Goal: Transaction & Acquisition: Download file/media

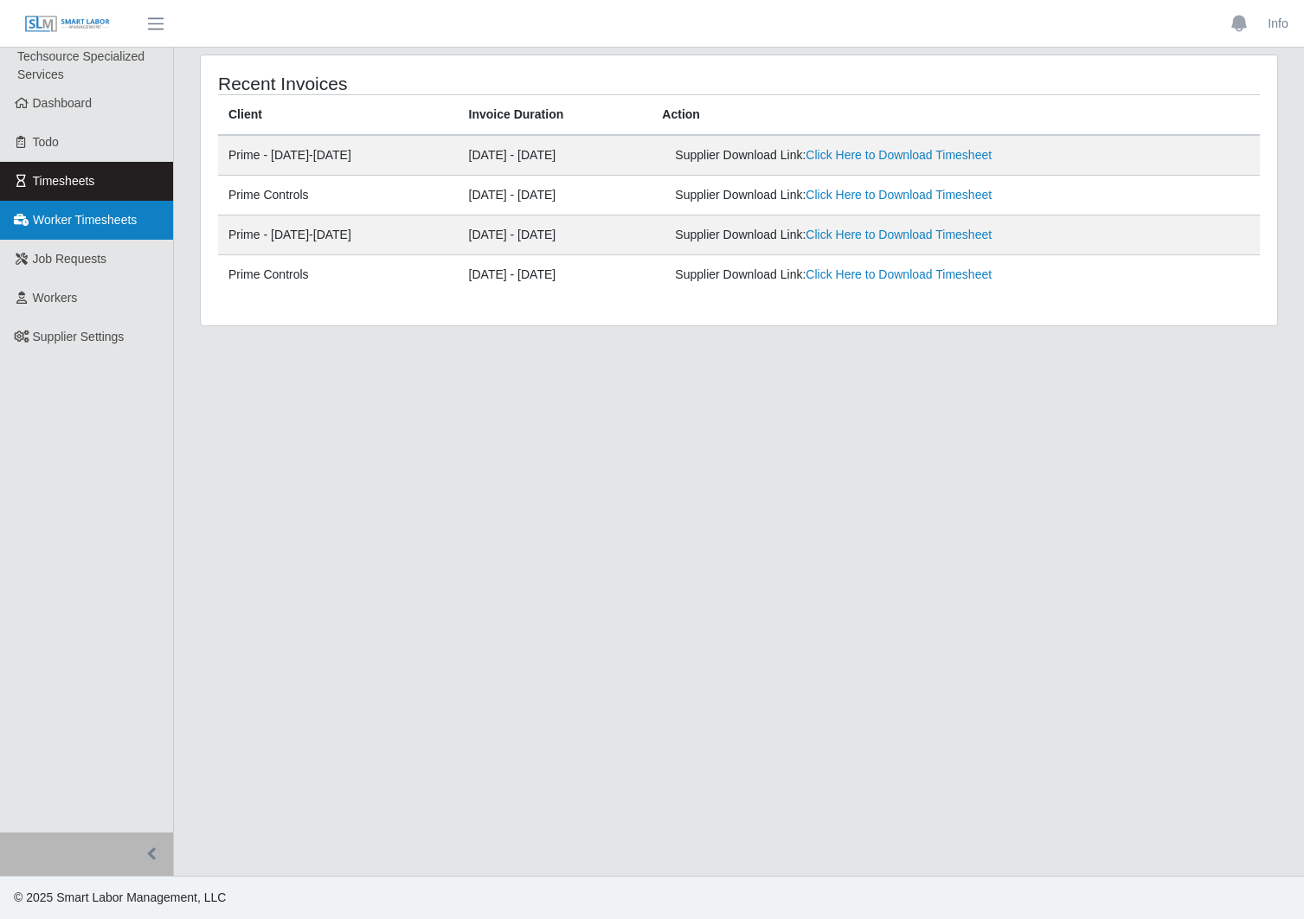
click at [115, 219] on span "Worker Timesheets" at bounding box center [85, 220] width 104 height 14
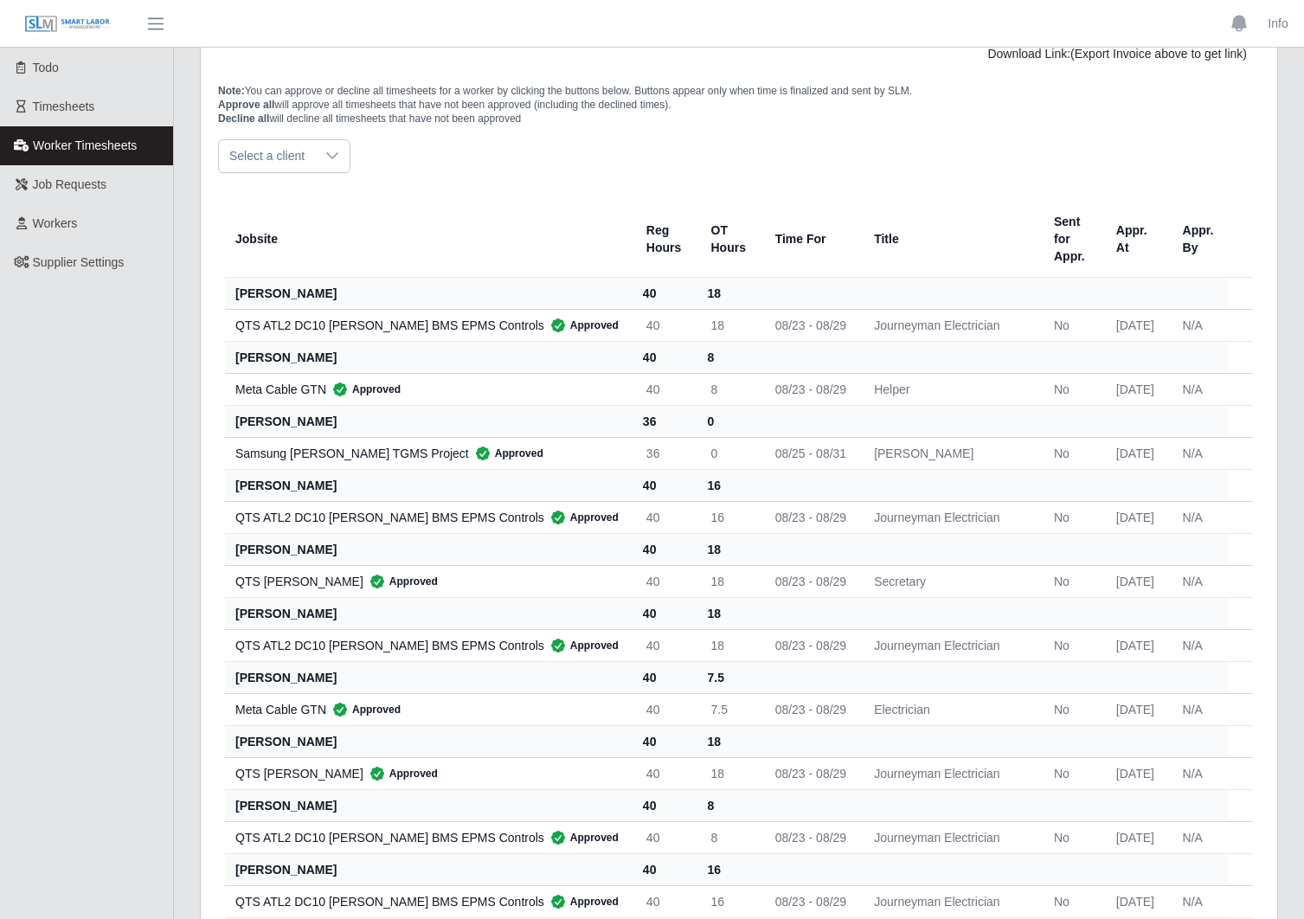
scroll to position [79, 0]
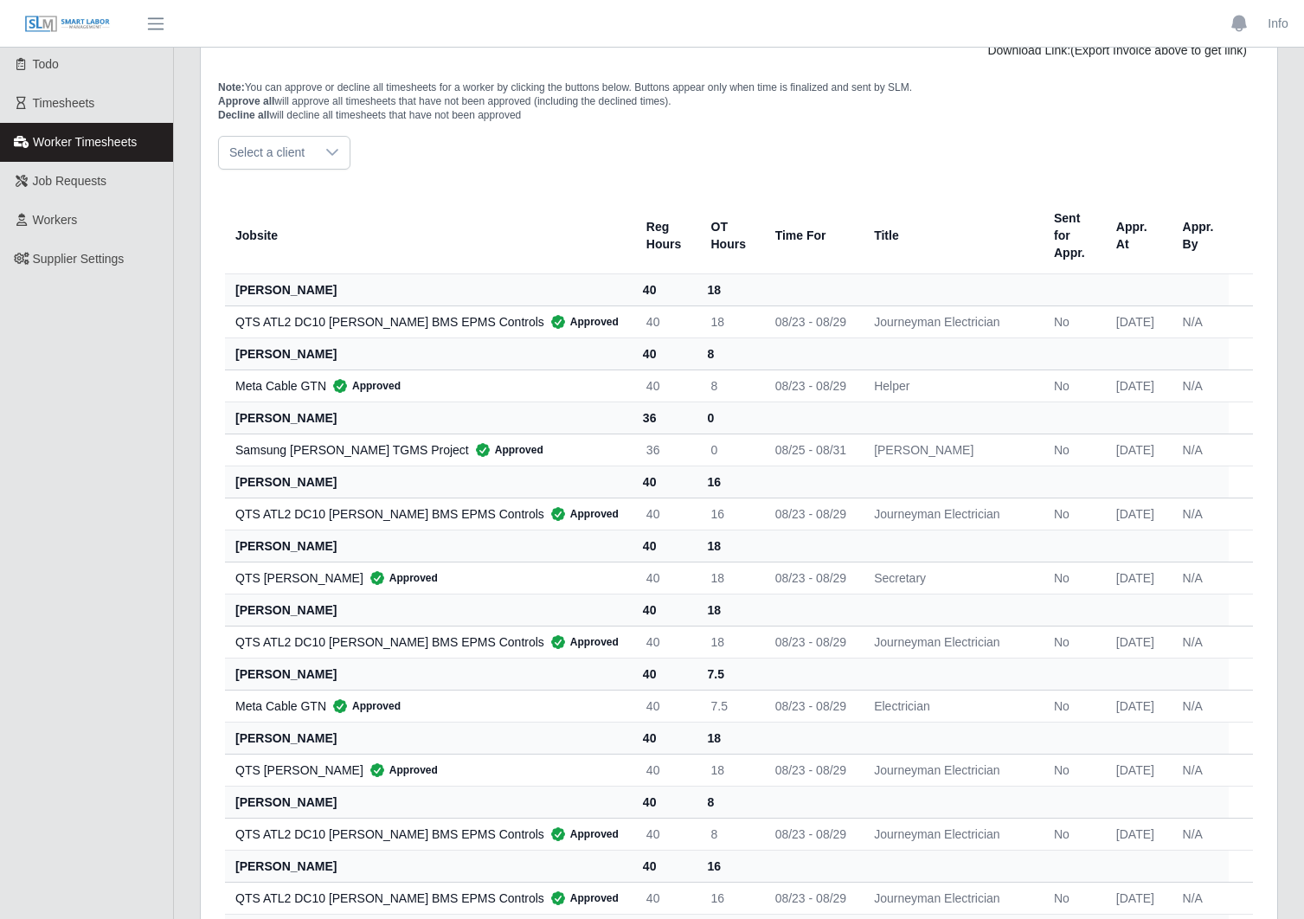
click at [324, 411] on th "alejandro pedroza castro" at bounding box center [429, 418] width 408 height 32
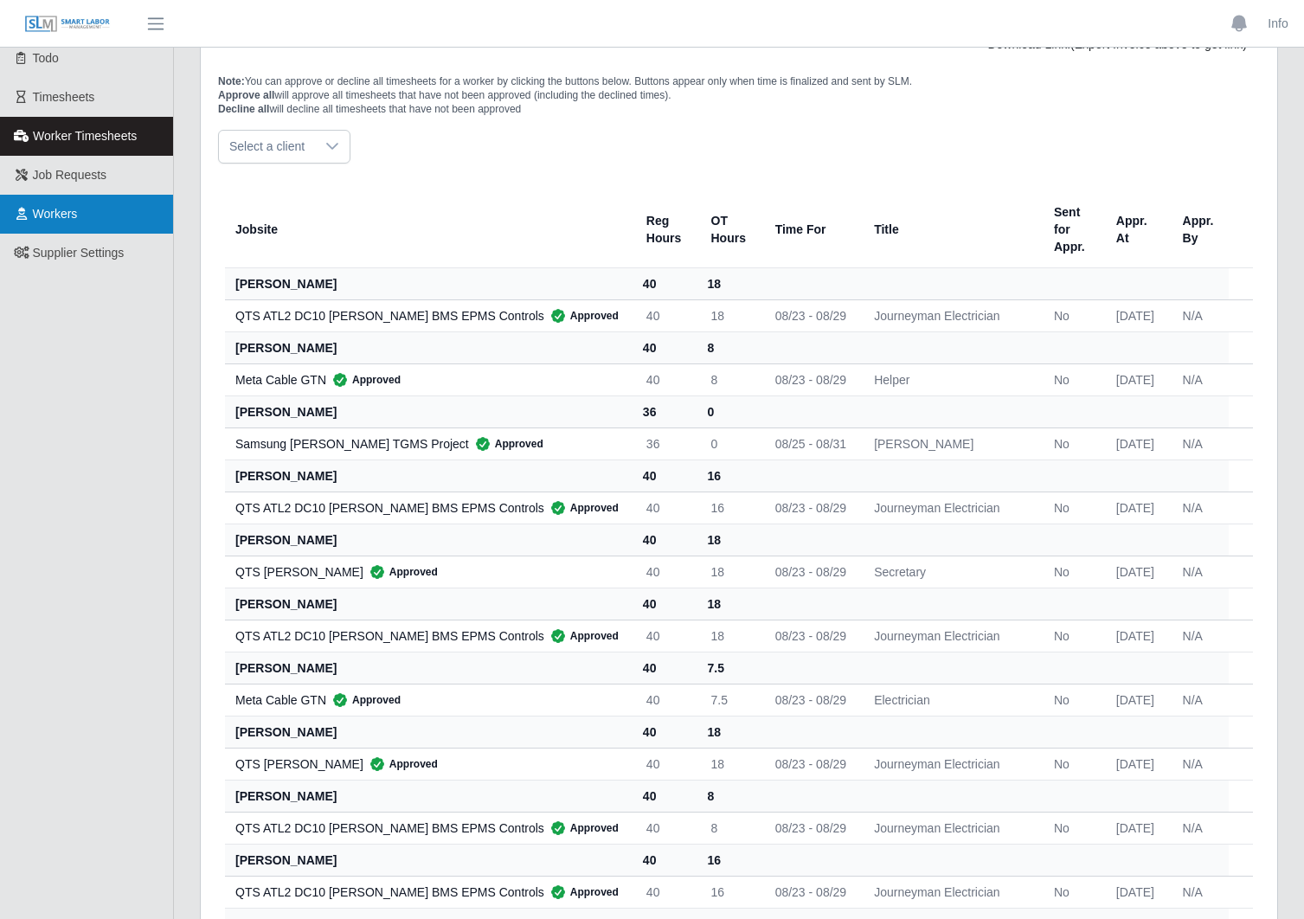
scroll to position [87, 0]
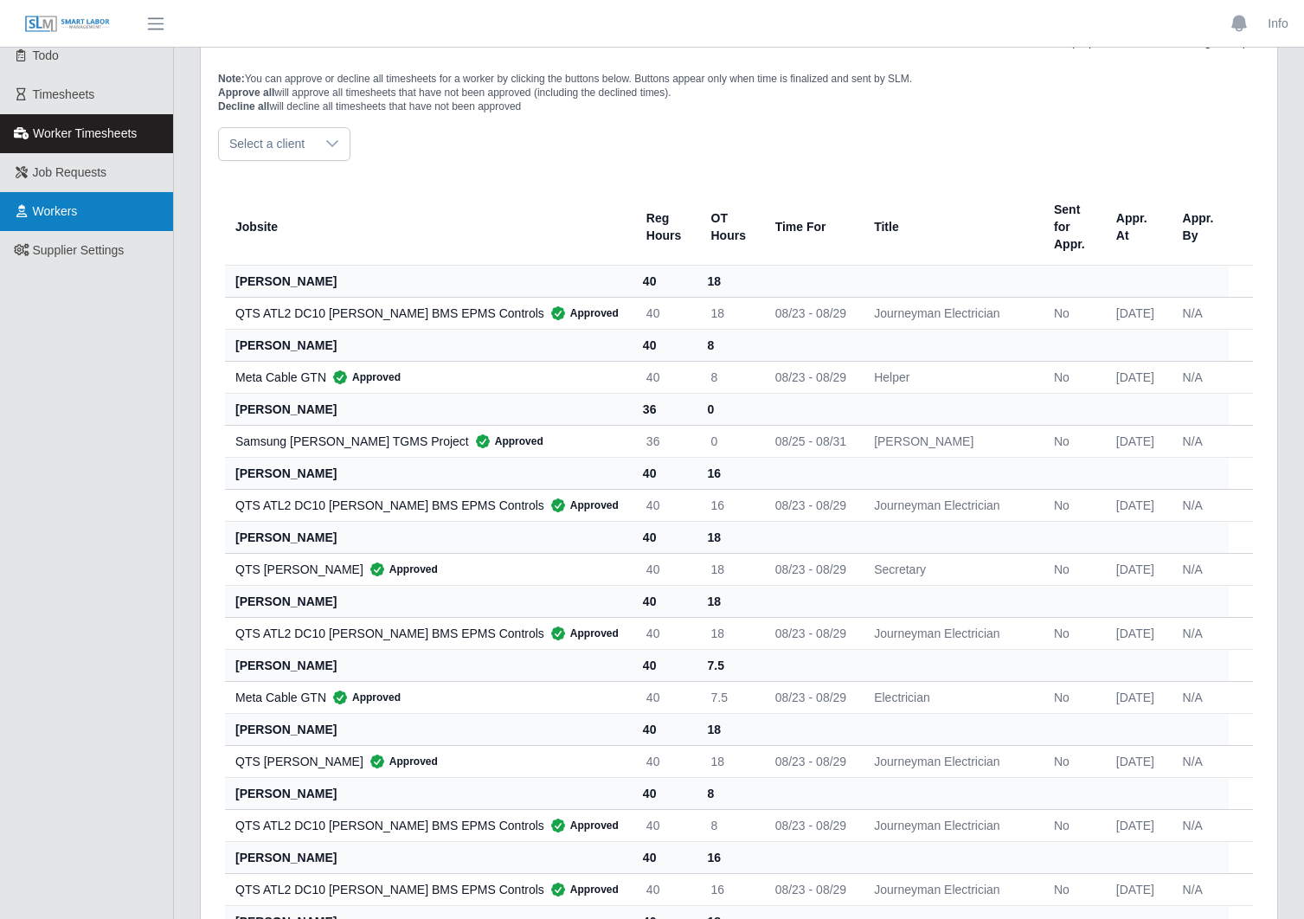
click at [106, 204] on link "Workers" at bounding box center [86, 211] width 173 height 39
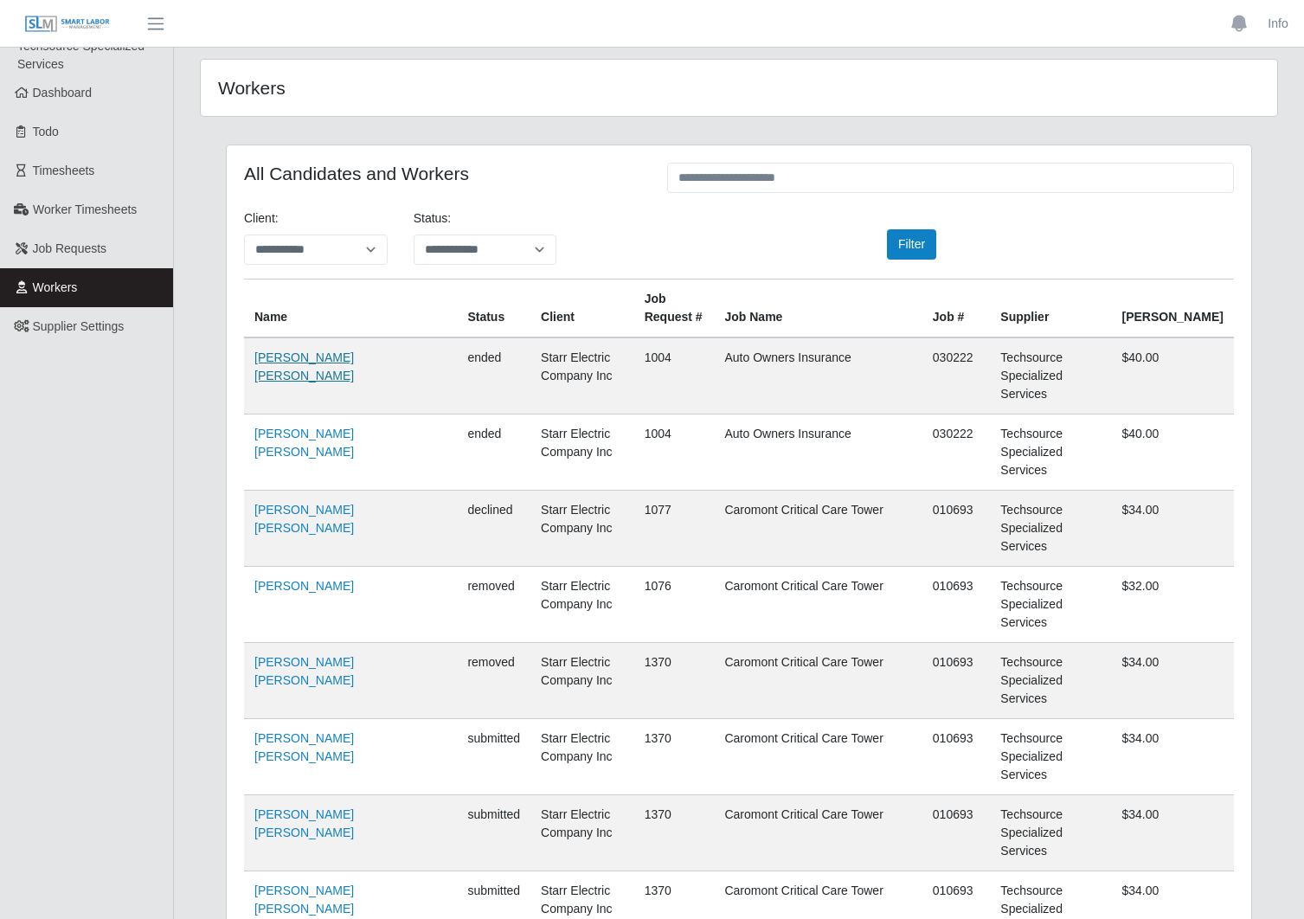
scroll to position [11, 0]
click at [347, 361] on link "Juan Carlos Ruiz Reyes" at bounding box center [304, 366] width 100 height 32
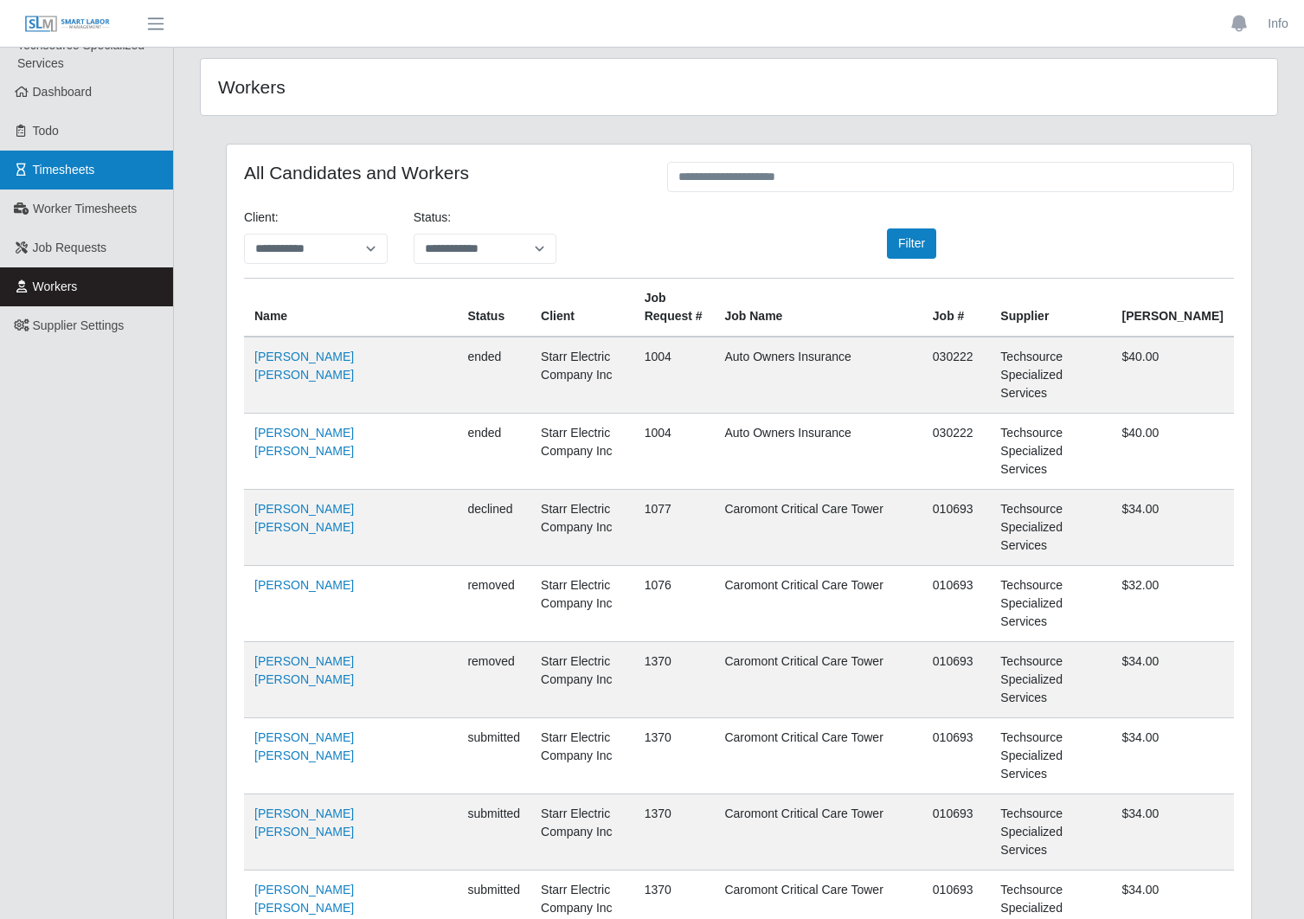
click at [114, 172] on link "Timesheets" at bounding box center [86, 170] width 173 height 39
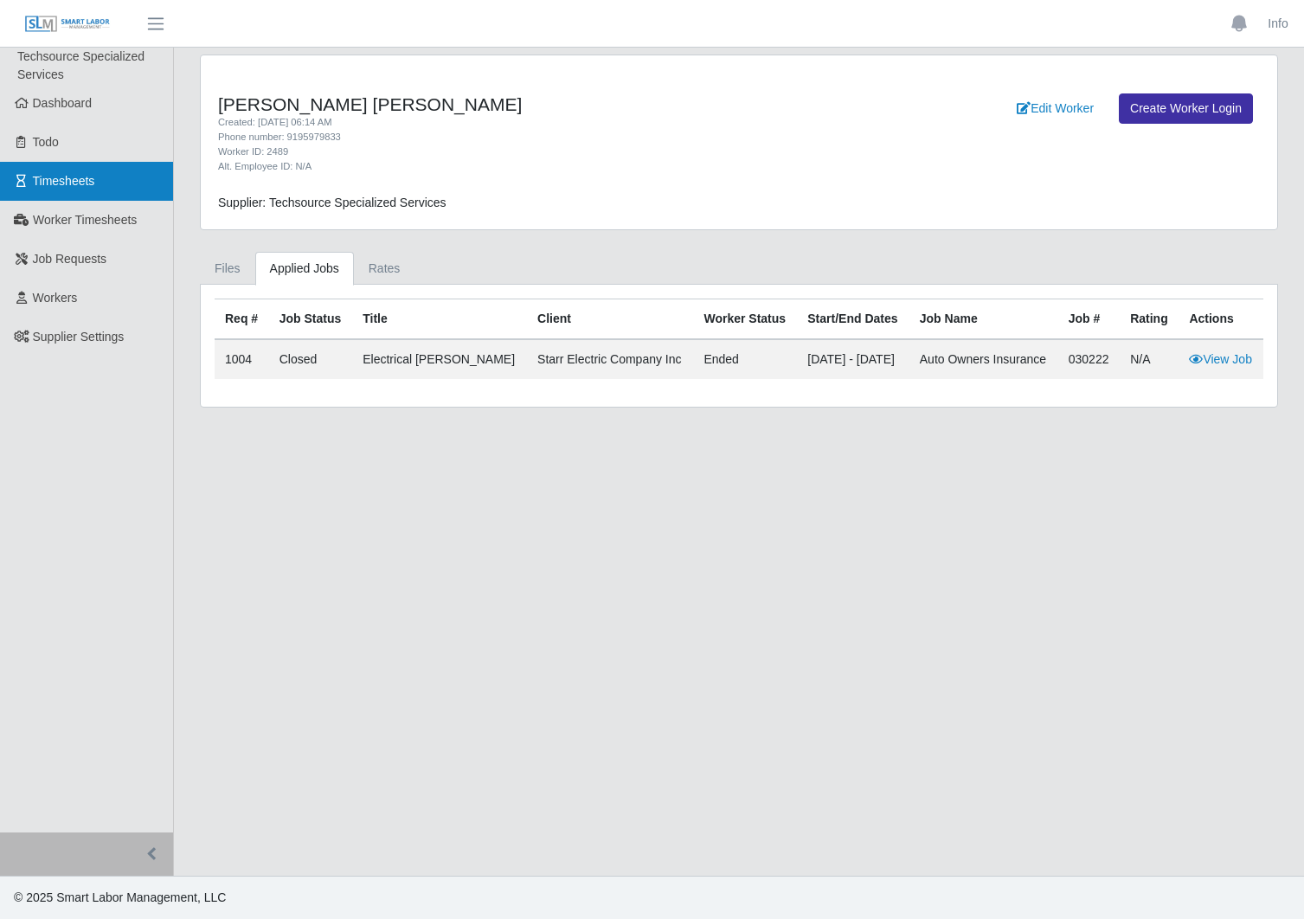
click at [74, 168] on link "Timesheets" at bounding box center [86, 181] width 173 height 39
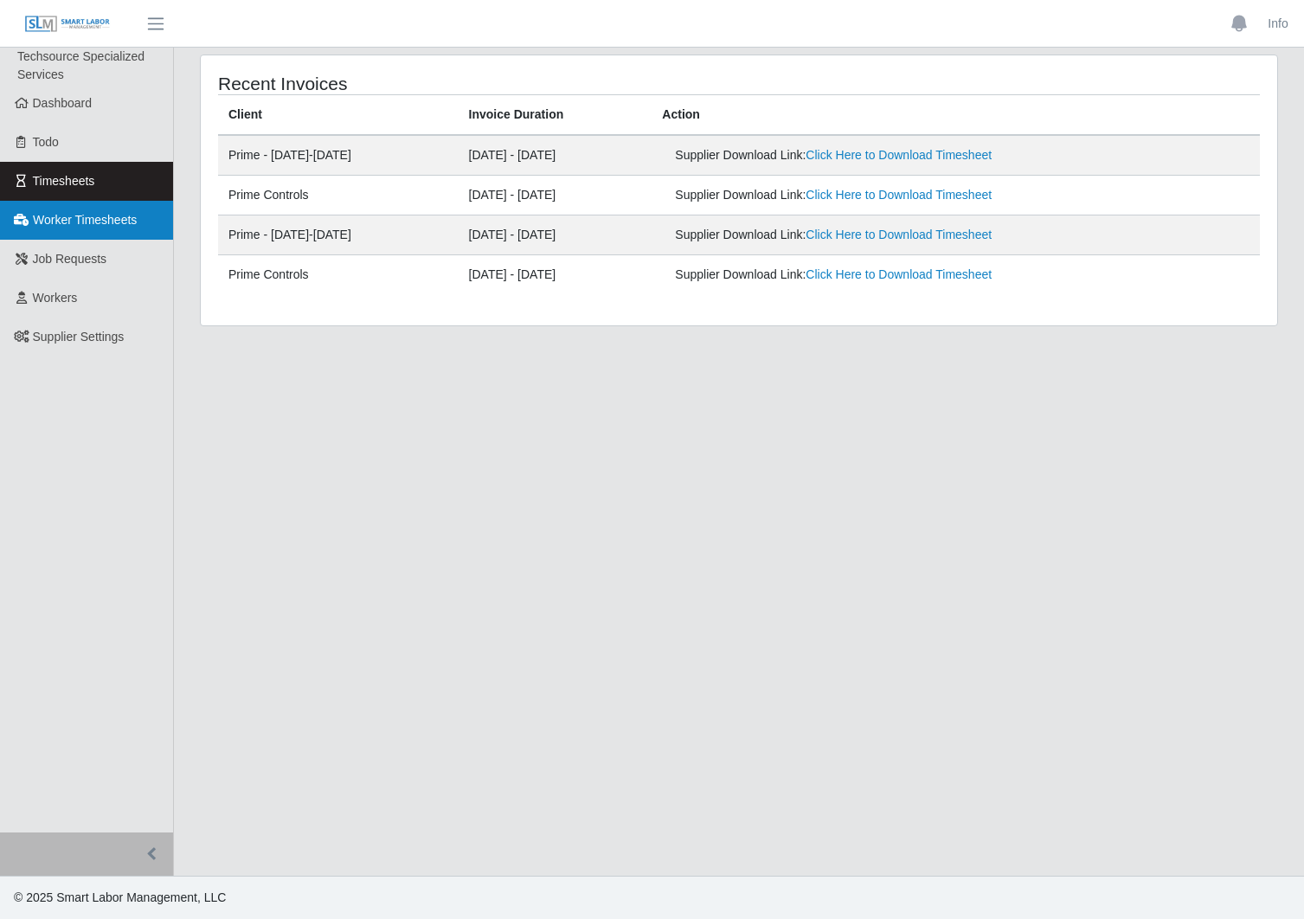
click at [120, 211] on link "Worker Timesheets" at bounding box center [86, 220] width 173 height 39
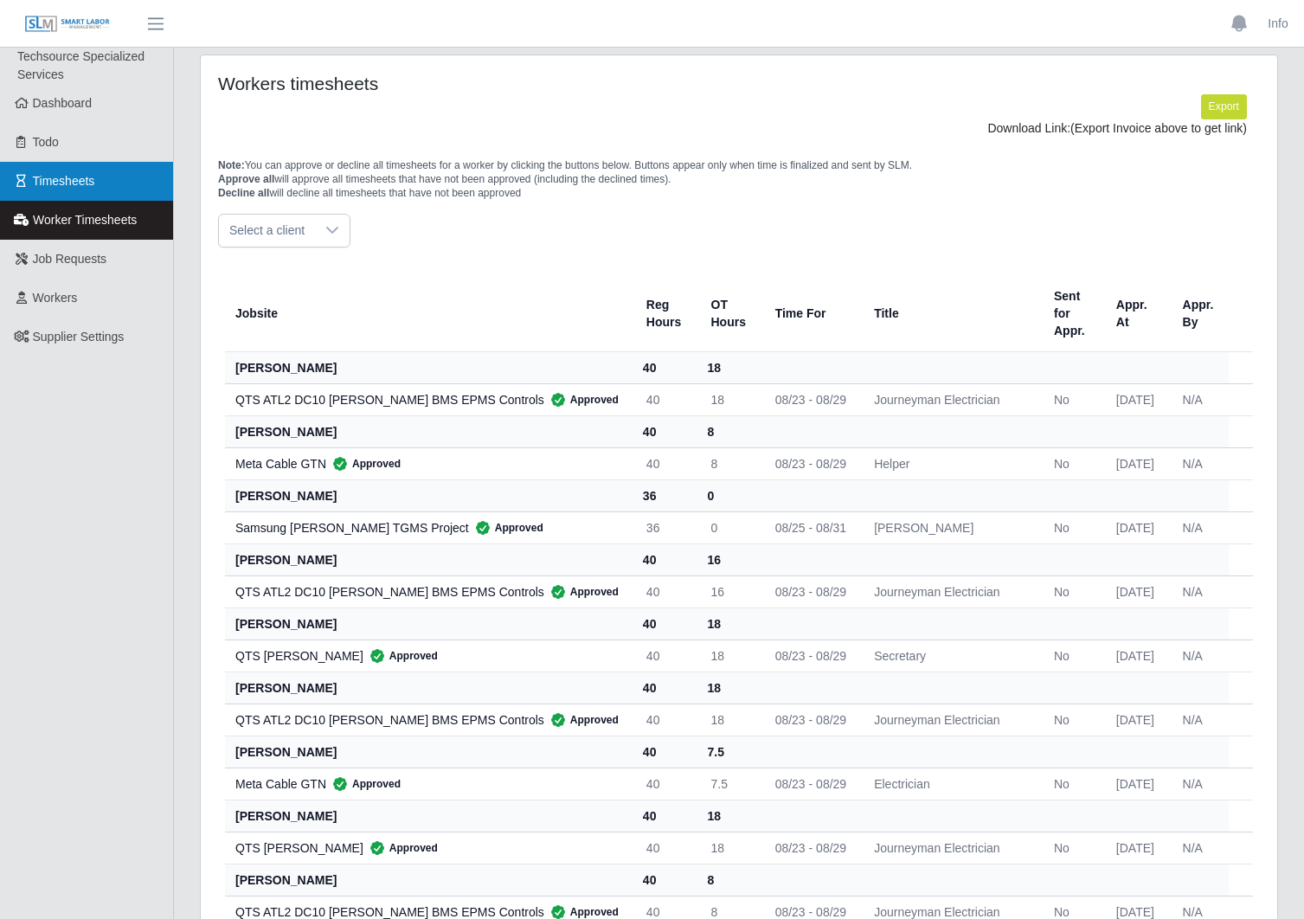
click at [82, 174] on span "Timesheets" at bounding box center [64, 181] width 62 height 14
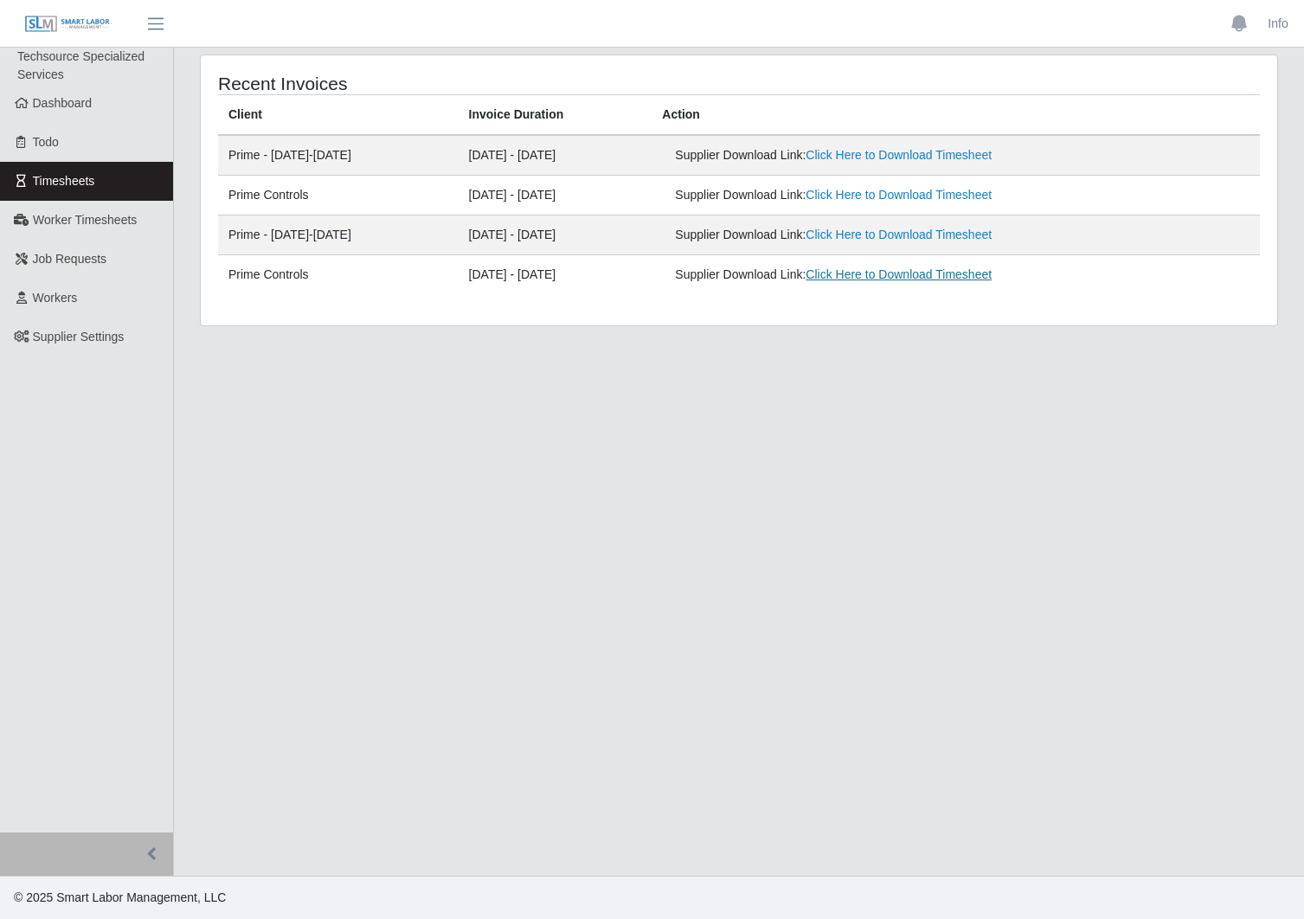
click at [947, 273] on link "Click Here to Download Timesheet" at bounding box center [899, 274] width 186 height 14
click at [1083, 52] on main "Recent Invoices Client Invoice Duration Action Prime - [DATE]-[DATE] - [DATE] S…" at bounding box center [739, 462] width 1130 height 828
click at [871, 281] on link "Click Here to Download Timesheet" at bounding box center [899, 274] width 186 height 14
click at [1035, 55] on div "Recent Invoices Client Invoice Duration Action Prime - [DATE]-[DATE] - [DATE] S…" at bounding box center [739, 191] width 1078 height 272
